Goal: Check status: Check status

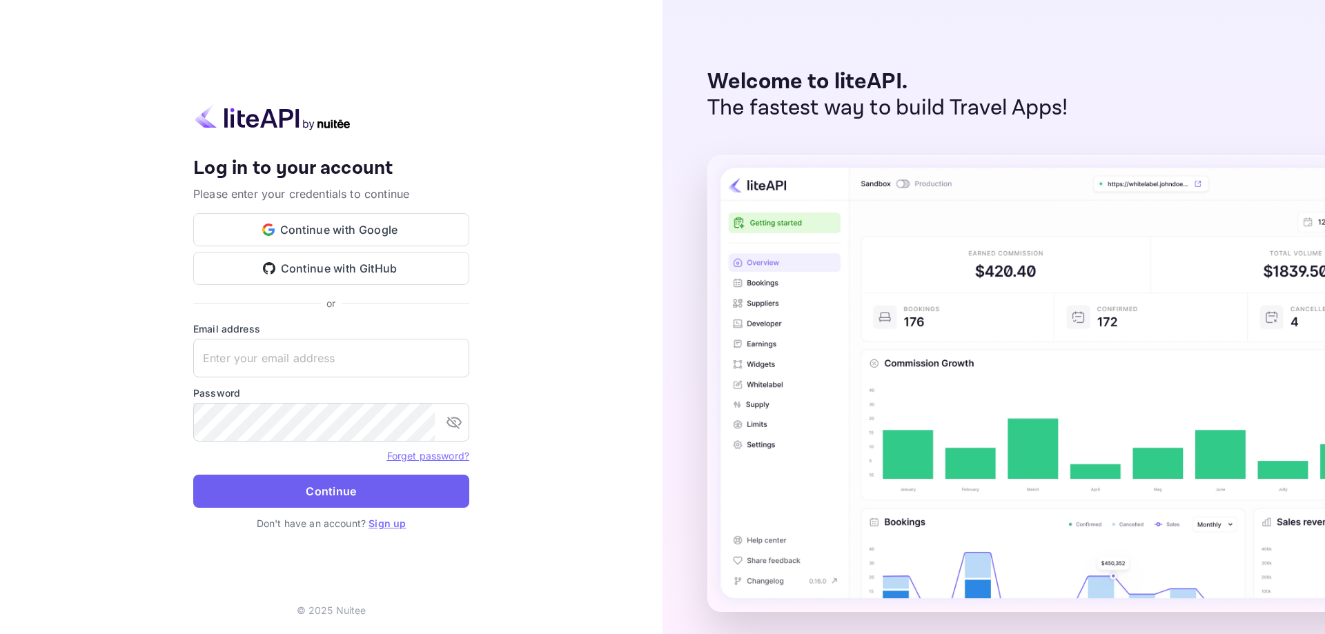
type input "[EMAIL_ADDRESS][DOMAIN_NAME]"
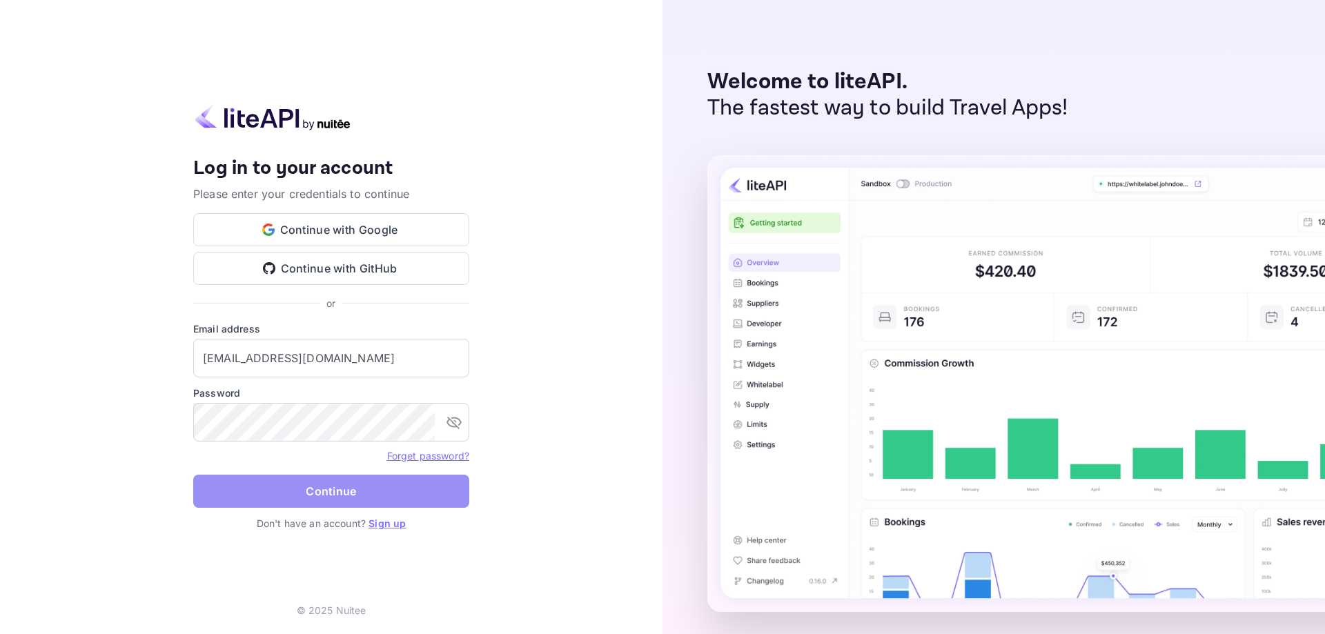
click at [257, 482] on button "Continue" at bounding box center [331, 491] width 276 height 33
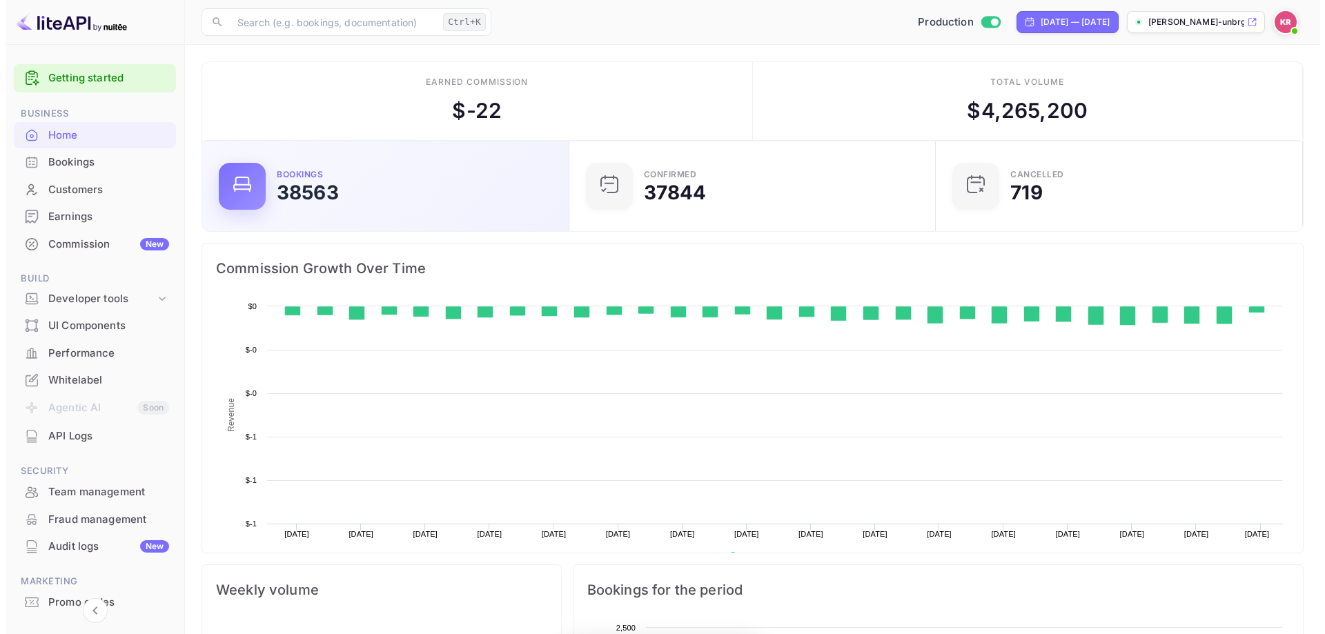
scroll to position [214, 348]
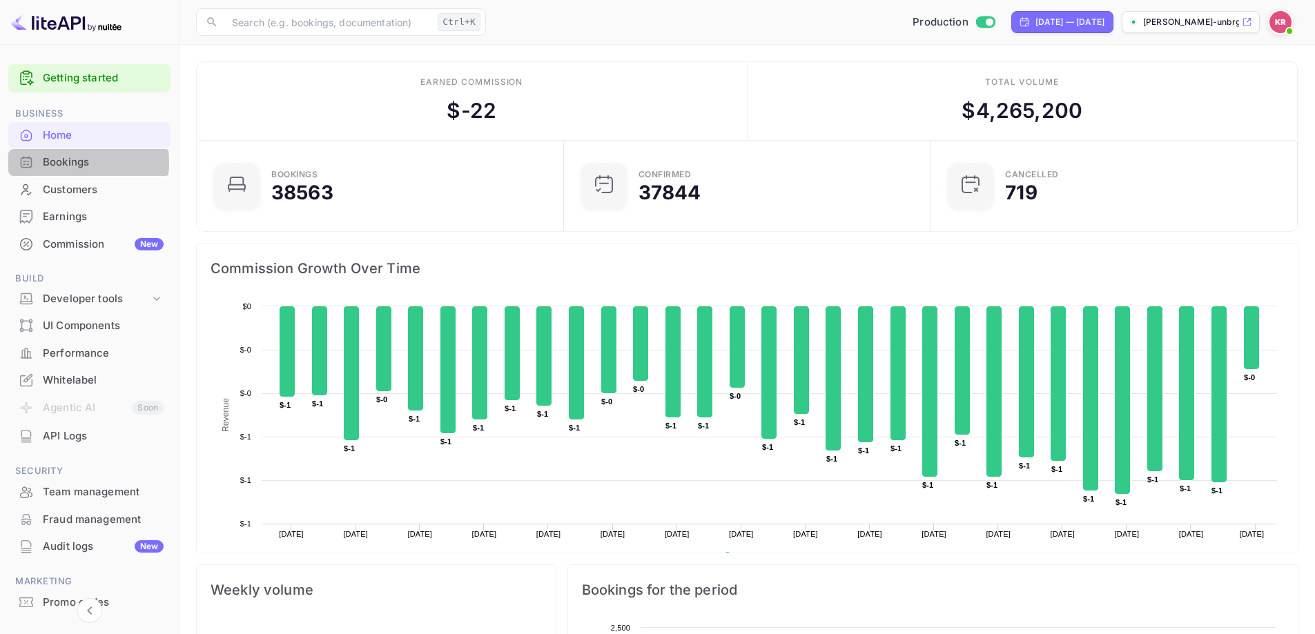
click at [62, 162] on div "Bookings" at bounding box center [103, 163] width 121 height 16
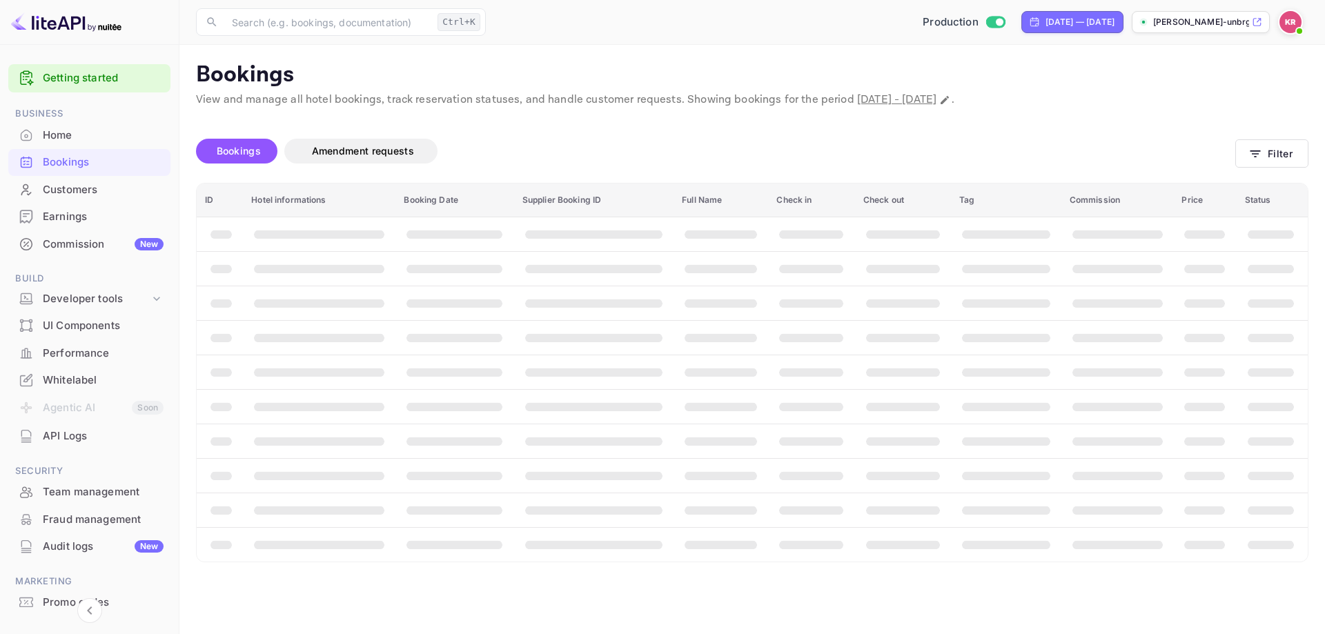
click at [1307, 138] on div "Bookings Amendment requests Filter" at bounding box center [752, 154] width 1113 height 58
click at [1299, 148] on button "Filter" at bounding box center [1272, 153] width 73 height 28
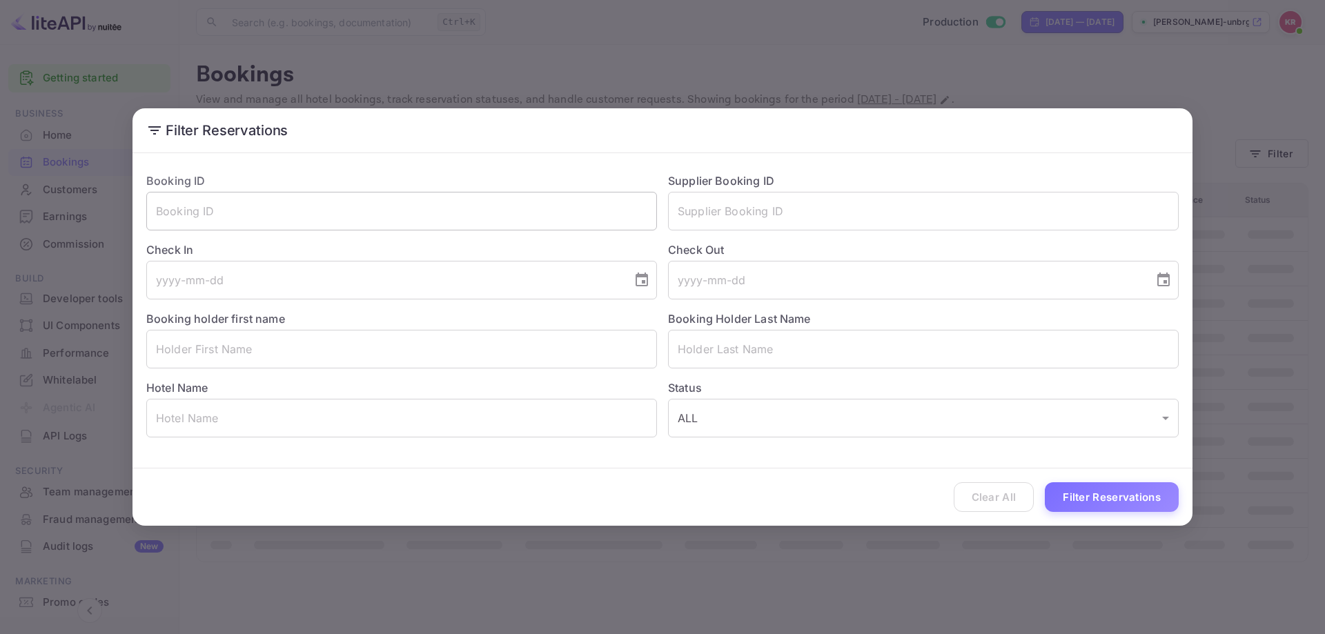
click at [310, 216] on input "text" at bounding box center [401, 211] width 511 height 39
paste input "nvFw_etwO"
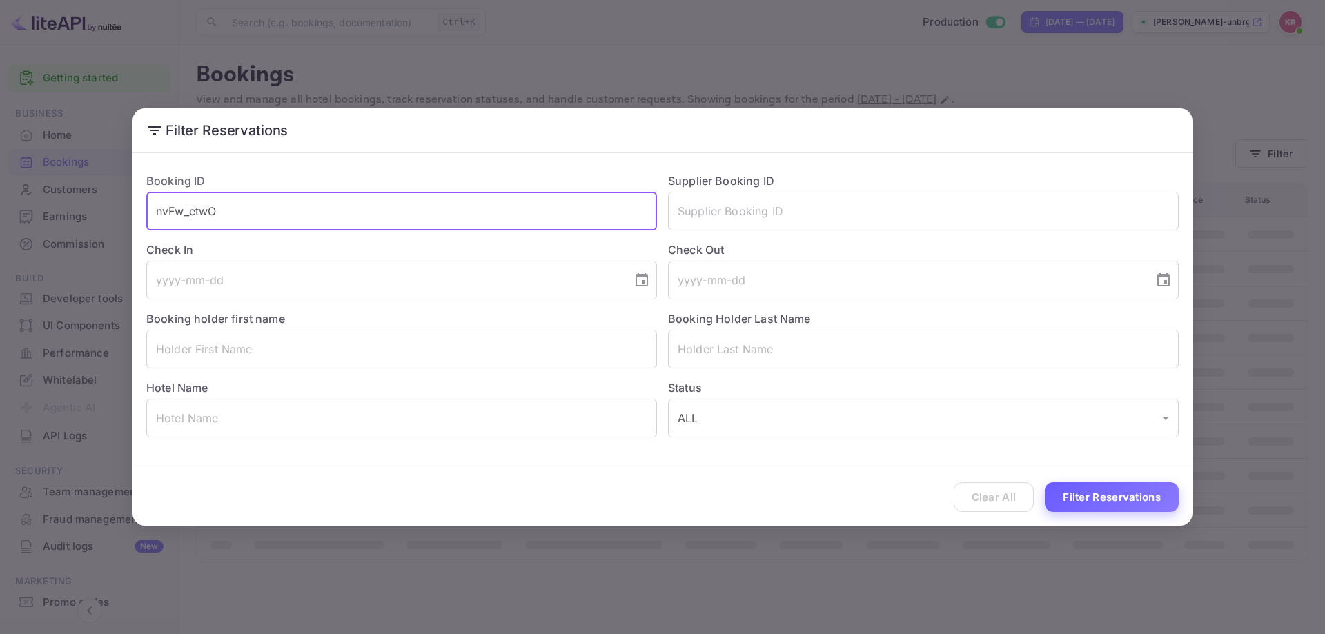
type input "nvFw_etwO"
click at [1098, 496] on button "Filter Reservations" at bounding box center [1112, 498] width 134 height 30
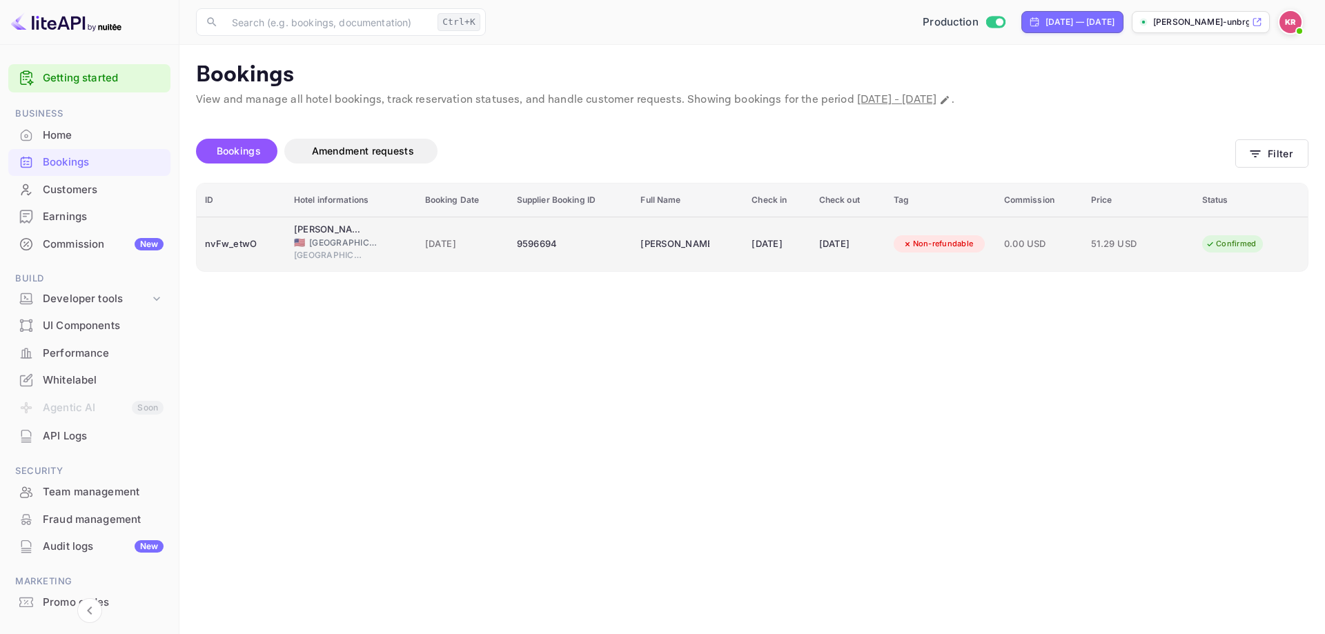
click at [777, 237] on div "[DATE]" at bounding box center [777, 244] width 50 height 22
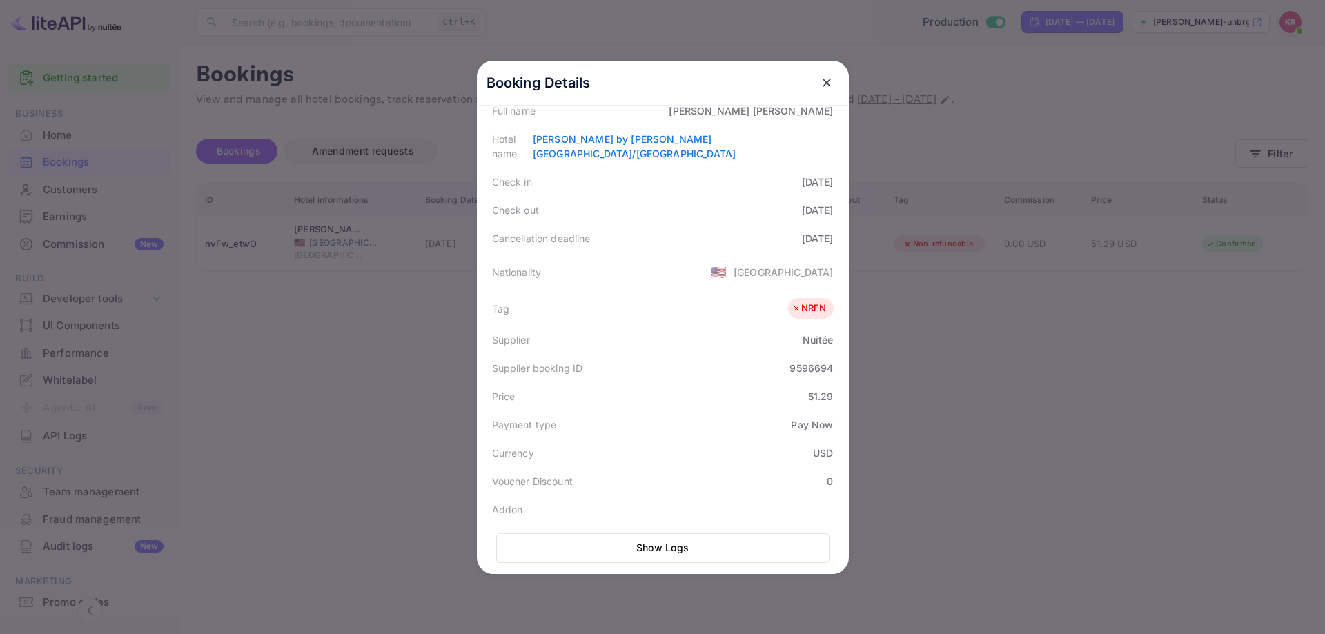
scroll to position [207, 0]
drag, startPoint x: 813, startPoint y: 108, endPoint x: 824, endPoint y: 97, distance: 15.6
click at [815, 107] on div "[PERSON_NAME]" at bounding box center [751, 109] width 164 height 14
click at [824, 92] on button "close" at bounding box center [827, 82] width 25 height 25
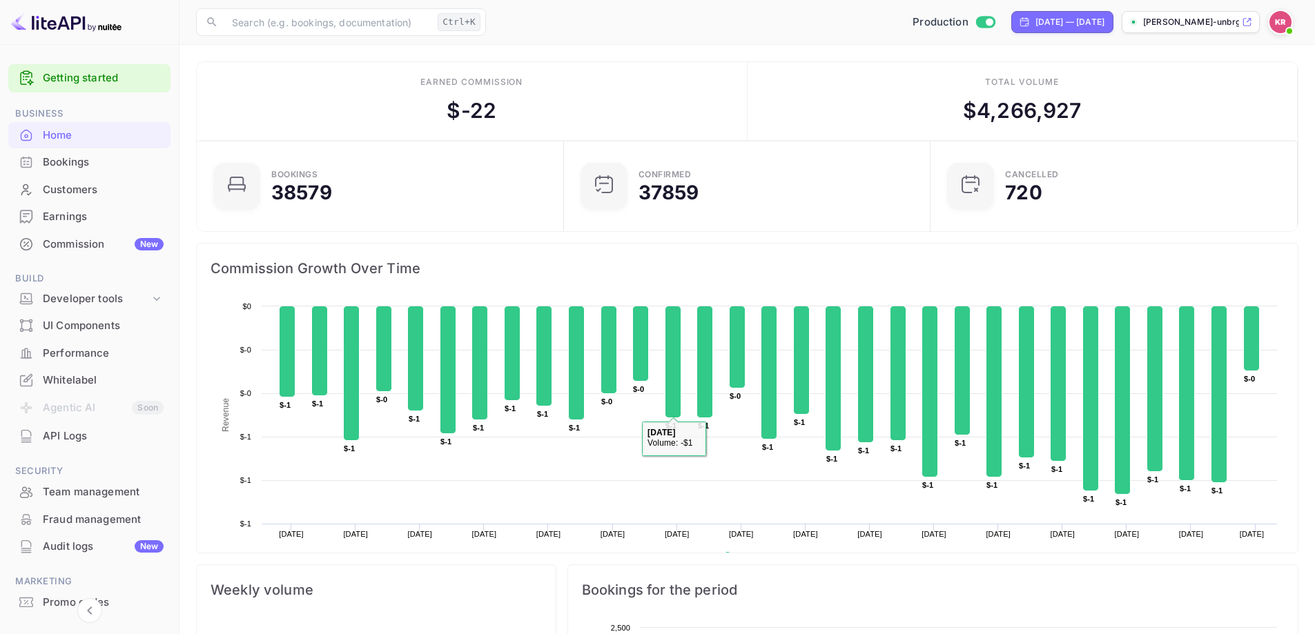
click at [86, 162] on div "Bookings" at bounding box center [103, 163] width 121 height 16
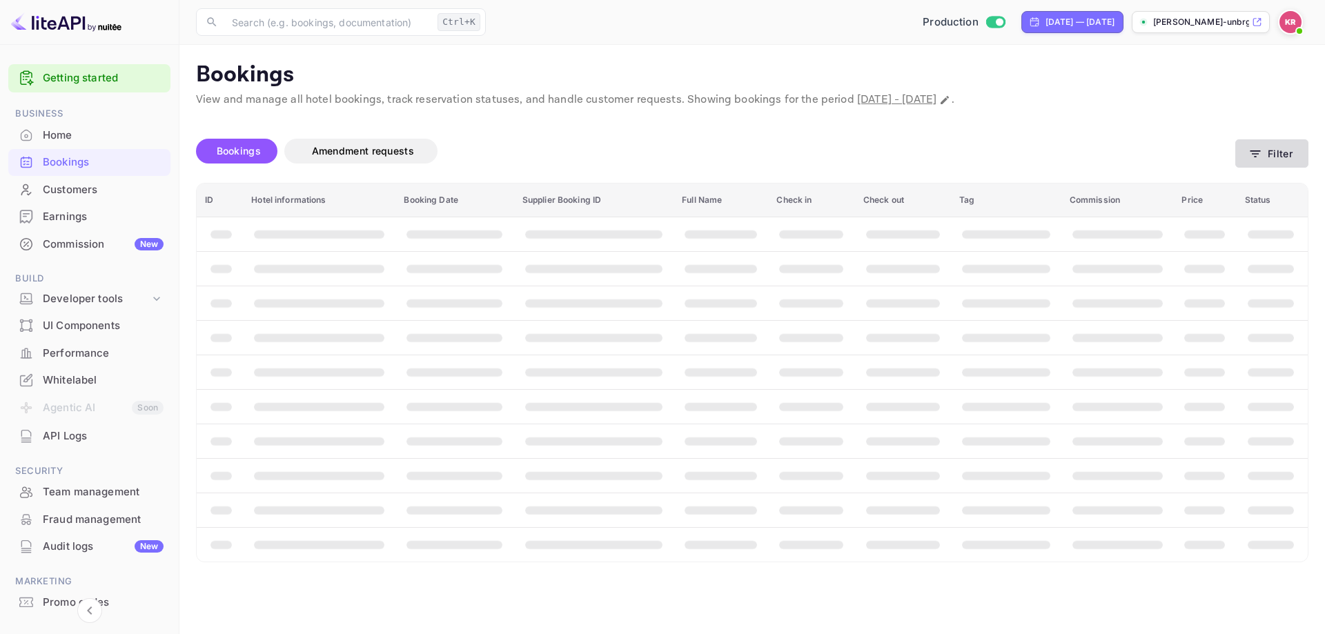
click at [1294, 162] on button "Filter" at bounding box center [1272, 153] width 73 height 28
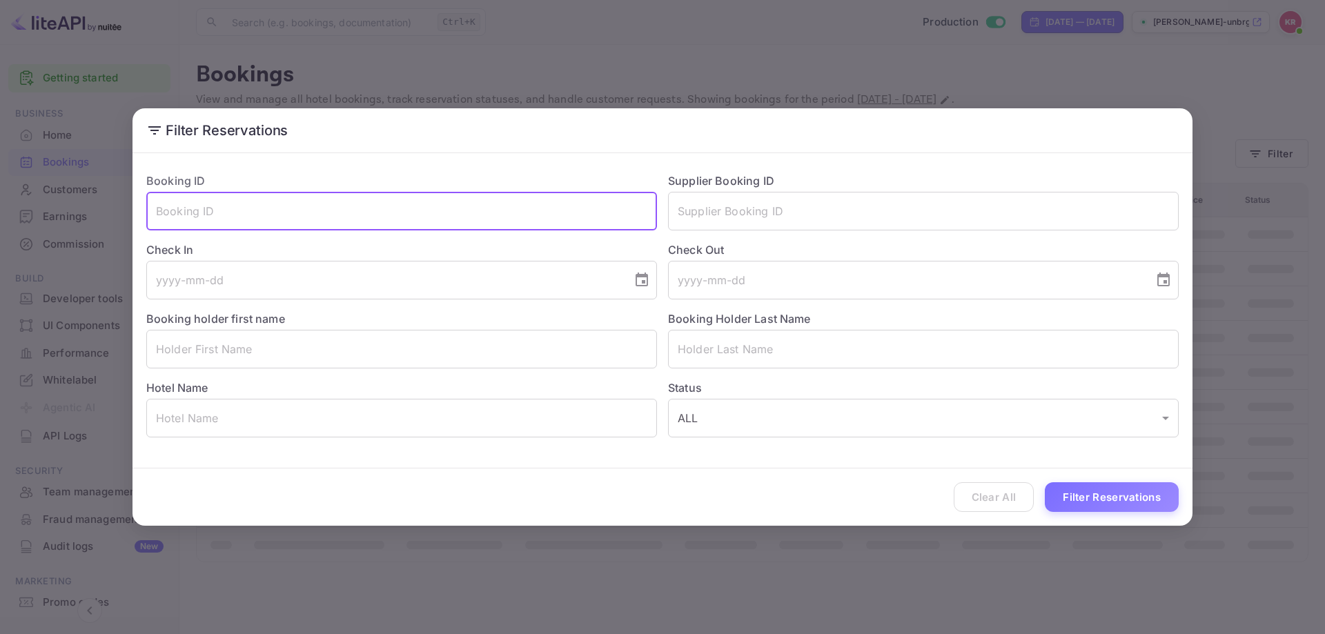
paste input "nvFw_etwO"
click at [1093, 496] on button "Filter Reservations" at bounding box center [1112, 498] width 134 height 30
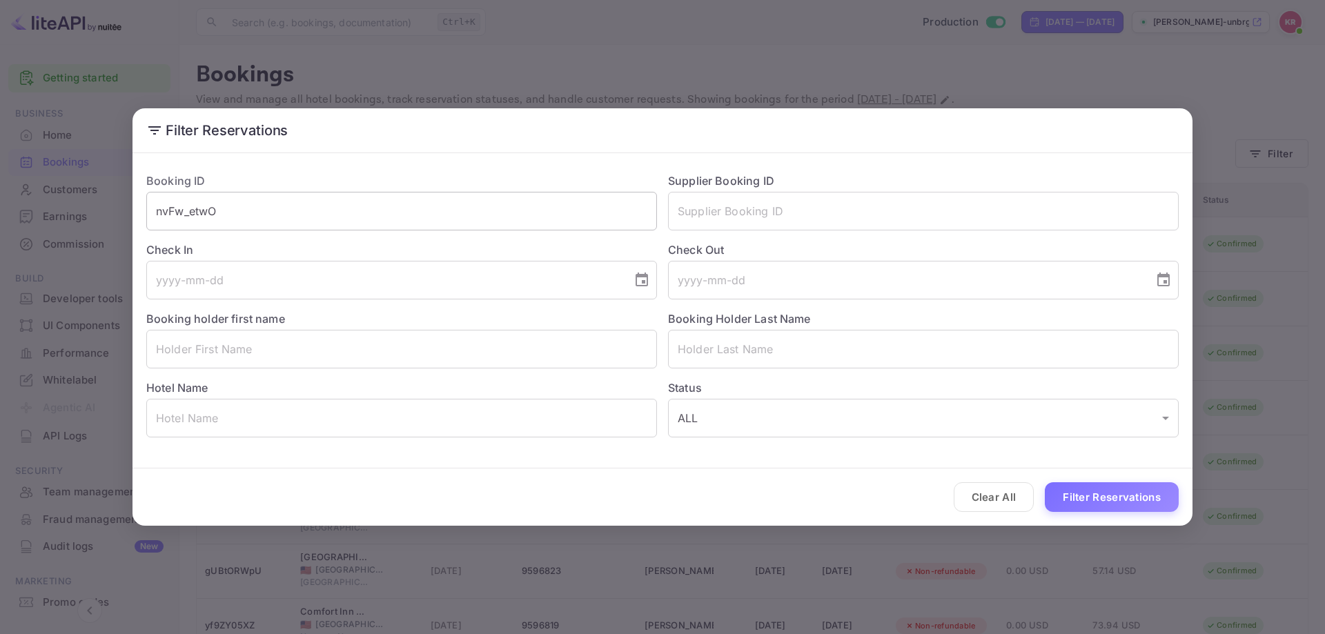
click at [245, 221] on input "nvFw_etwO" at bounding box center [401, 211] width 511 height 39
click at [159, 210] on input "nvFw_etwO" at bounding box center [401, 211] width 511 height 39
click at [233, 211] on input "nvFw_etwO" at bounding box center [401, 211] width 511 height 39
type input "nvFw_etwO"
click at [1137, 523] on div "Clear All Filter Reservations" at bounding box center [663, 497] width 1060 height 57
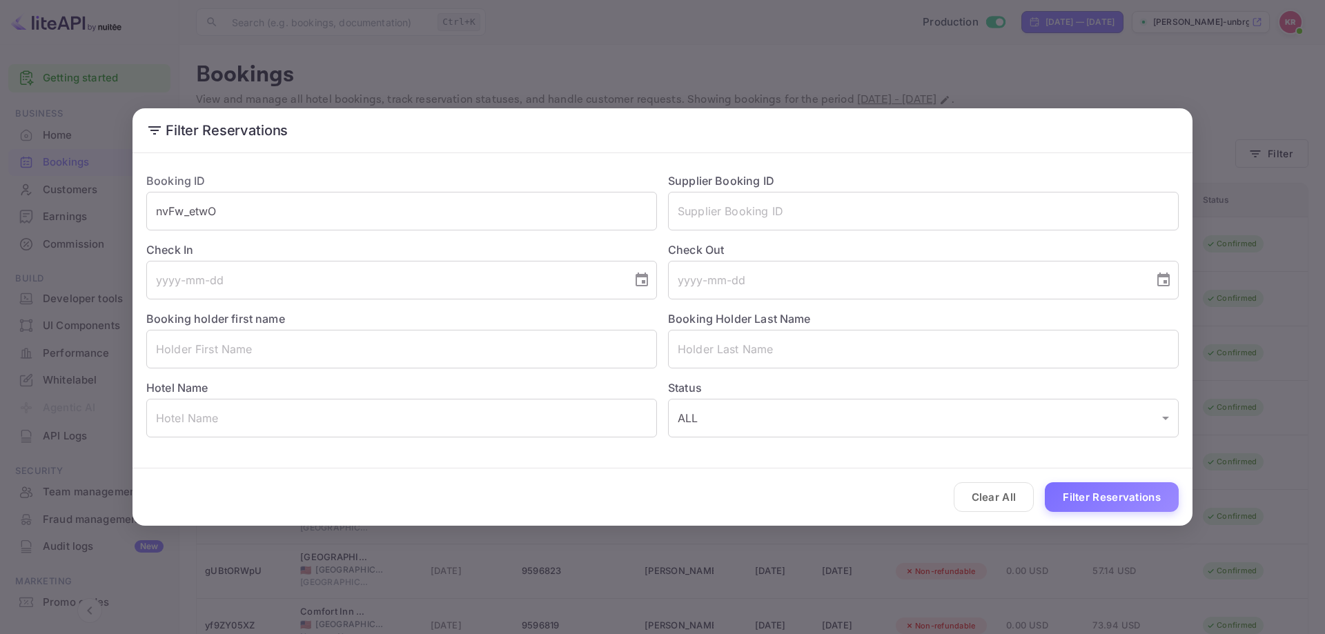
click at [1129, 503] on button "Filter Reservations" at bounding box center [1112, 498] width 134 height 30
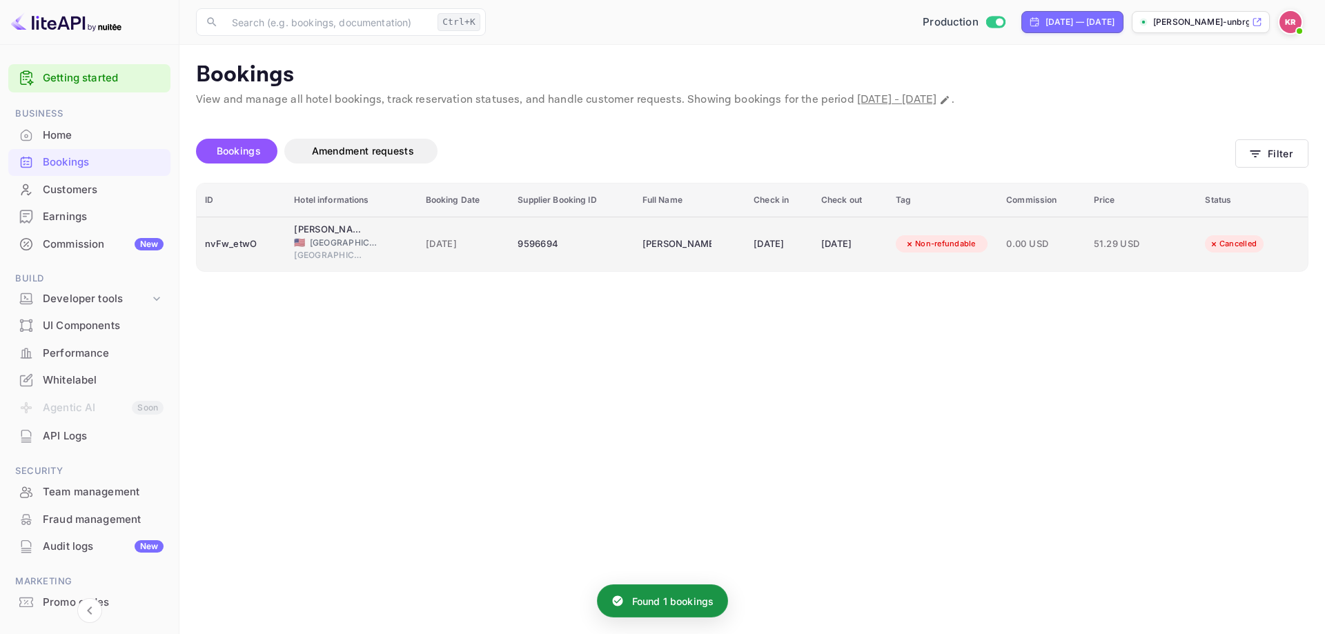
click at [962, 255] on td "Non-refundable" at bounding box center [943, 244] width 110 height 55
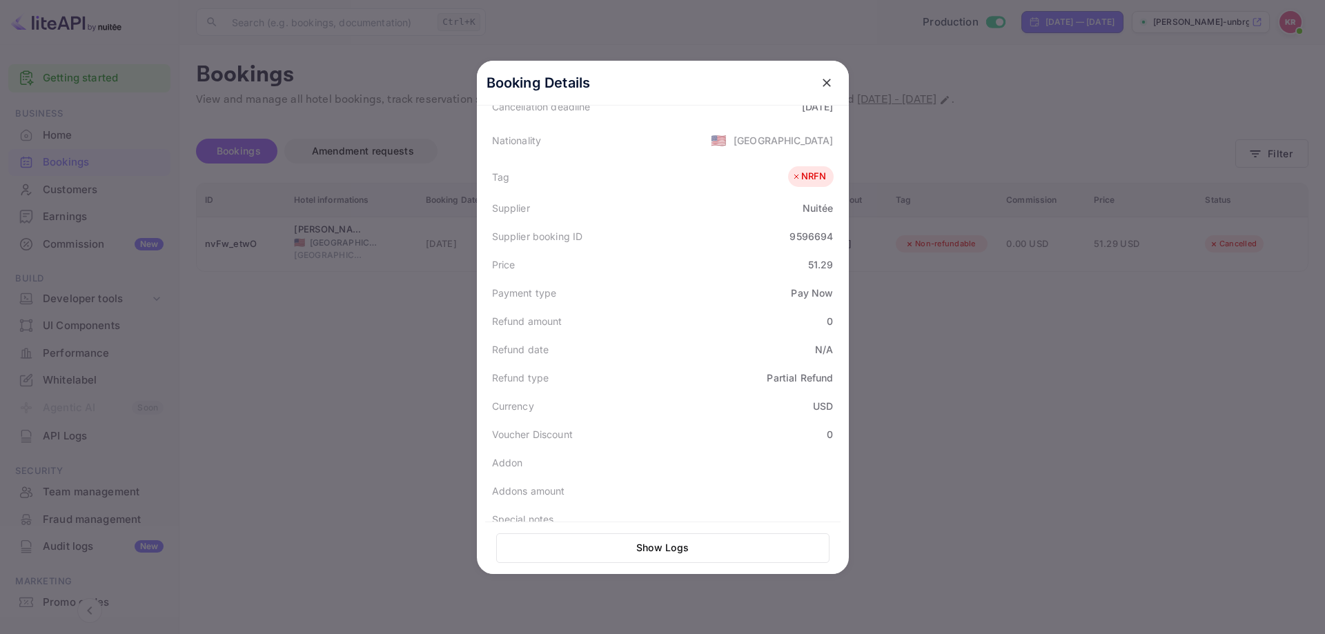
scroll to position [340, 0]
drag, startPoint x: 834, startPoint y: 355, endPoint x: 762, endPoint y: 364, distance: 72.3
click at [762, 364] on div "Refund type Partial Refund" at bounding box center [662, 375] width 355 height 28
copy div "Partial Refund"
click at [757, 389] on div "Currency USD" at bounding box center [662, 403] width 355 height 28
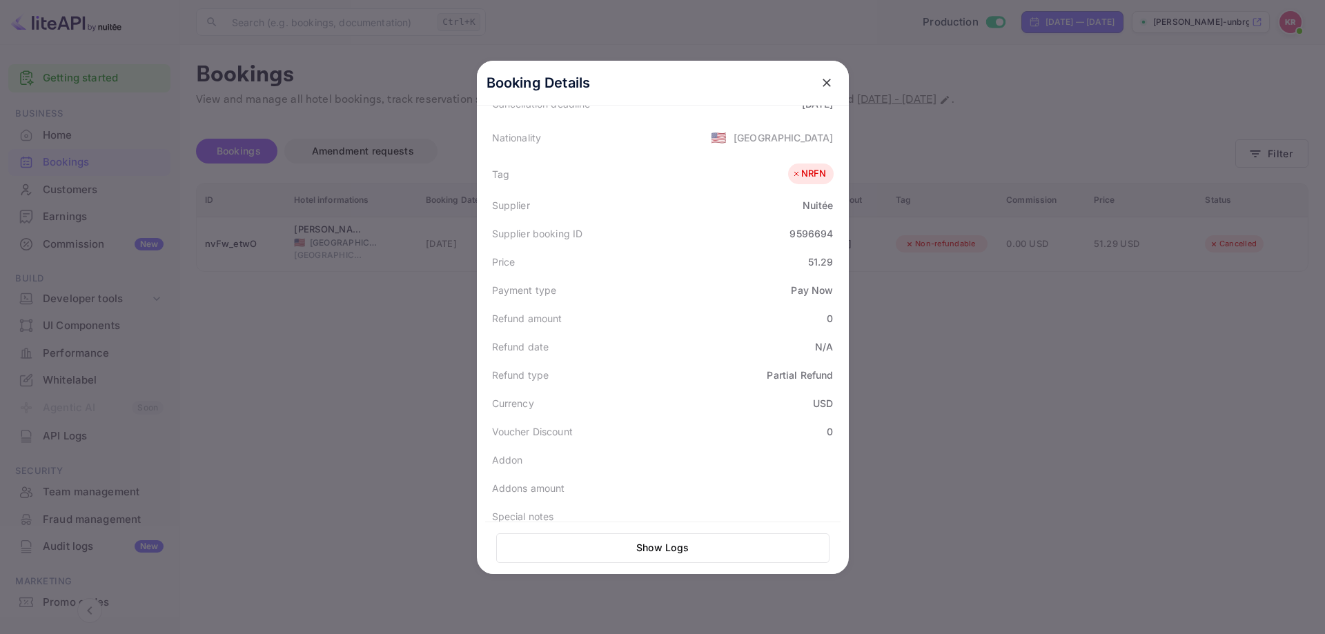
click at [755, 336] on div "Refund date N/A" at bounding box center [662, 347] width 355 height 28
drag, startPoint x: 826, startPoint y: 81, endPoint x: 761, endPoint y: 31, distance: 82.7
click at [826, 81] on icon "close" at bounding box center [827, 83] width 14 height 14
